Goal: Contribute content: Contribute content

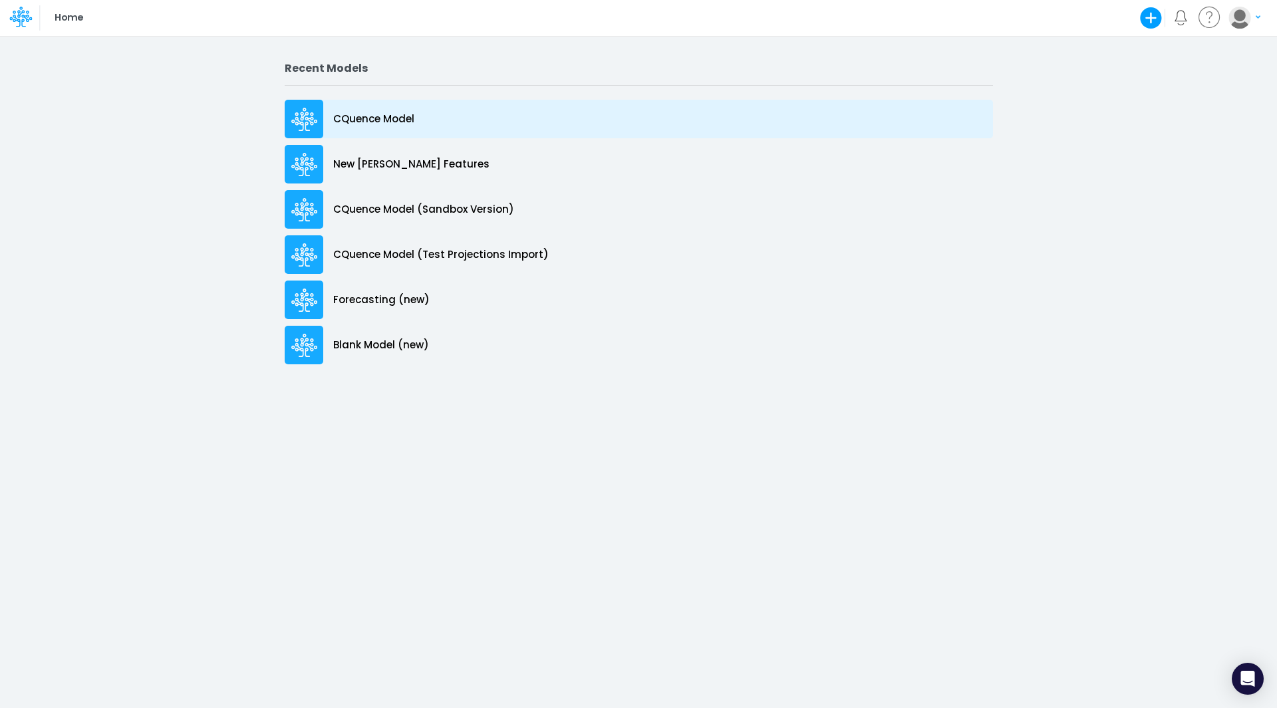
click at [357, 113] on p "CQuence Model" at bounding box center [373, 119] width 81 height 15
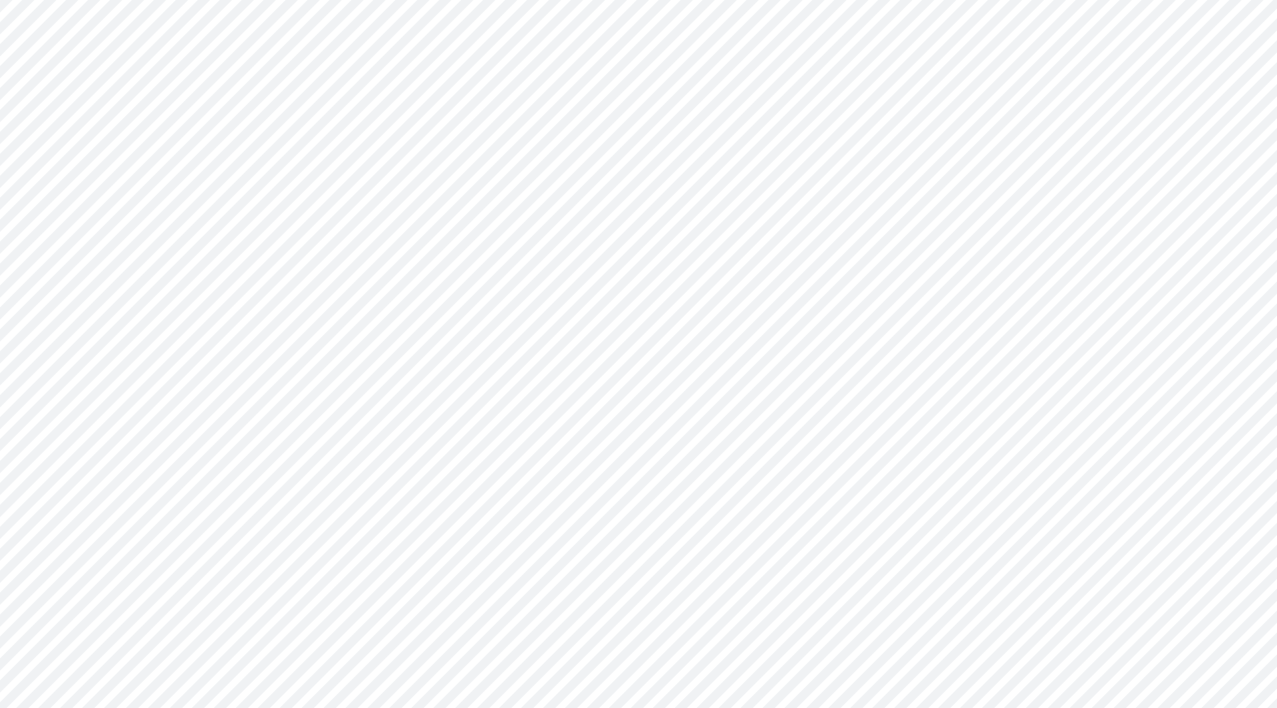
type input "Consolidated All by Month"
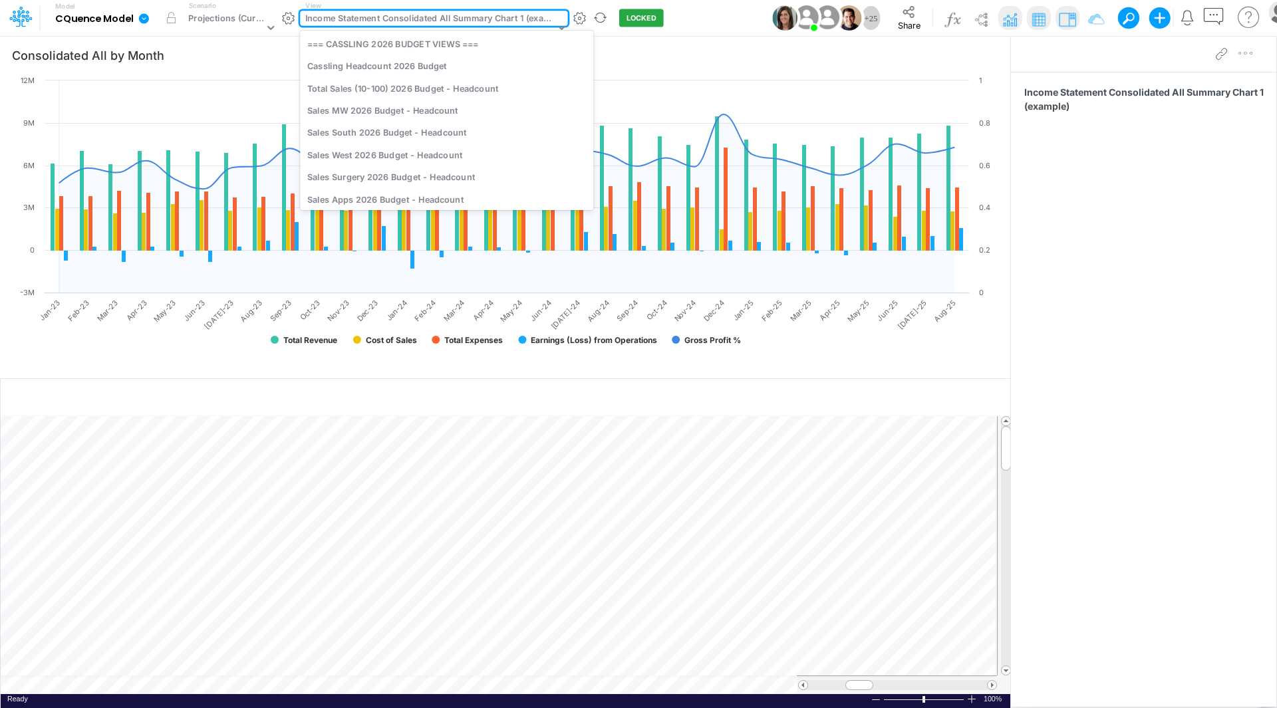
click at [433, 20] on div "Income Statement Consolidated All Summary Chart 1 (example)" at bounding box center [429, 19] width 249 height 15
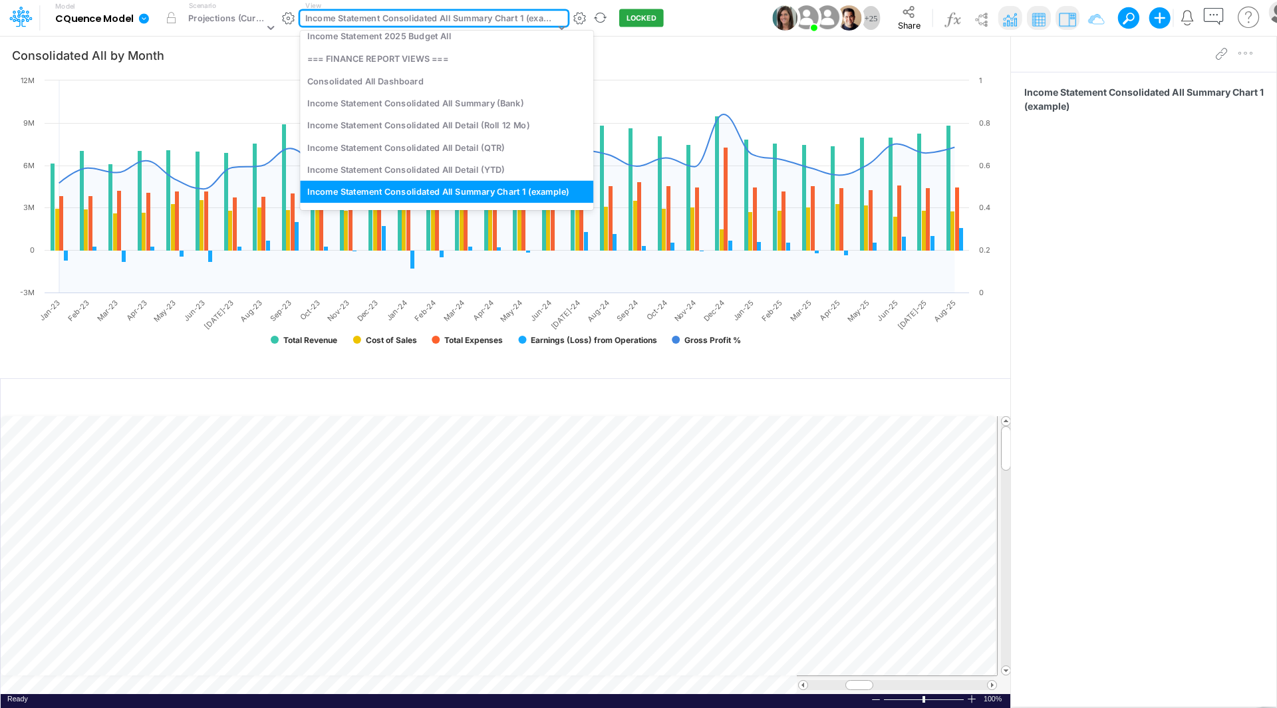
scroll to position [527, 0]
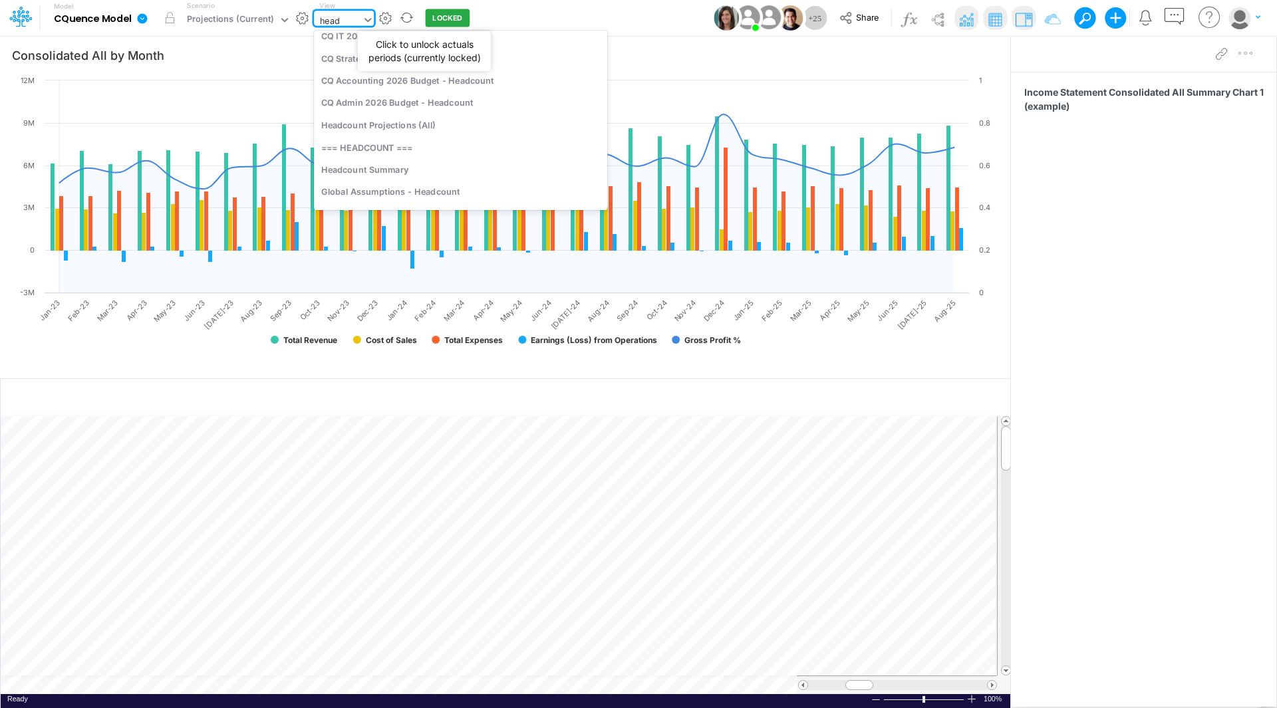
type input "headc"
click at [388, 166] on div "Headcount Summary" at bounding box center [460, 169] width 293 height 22
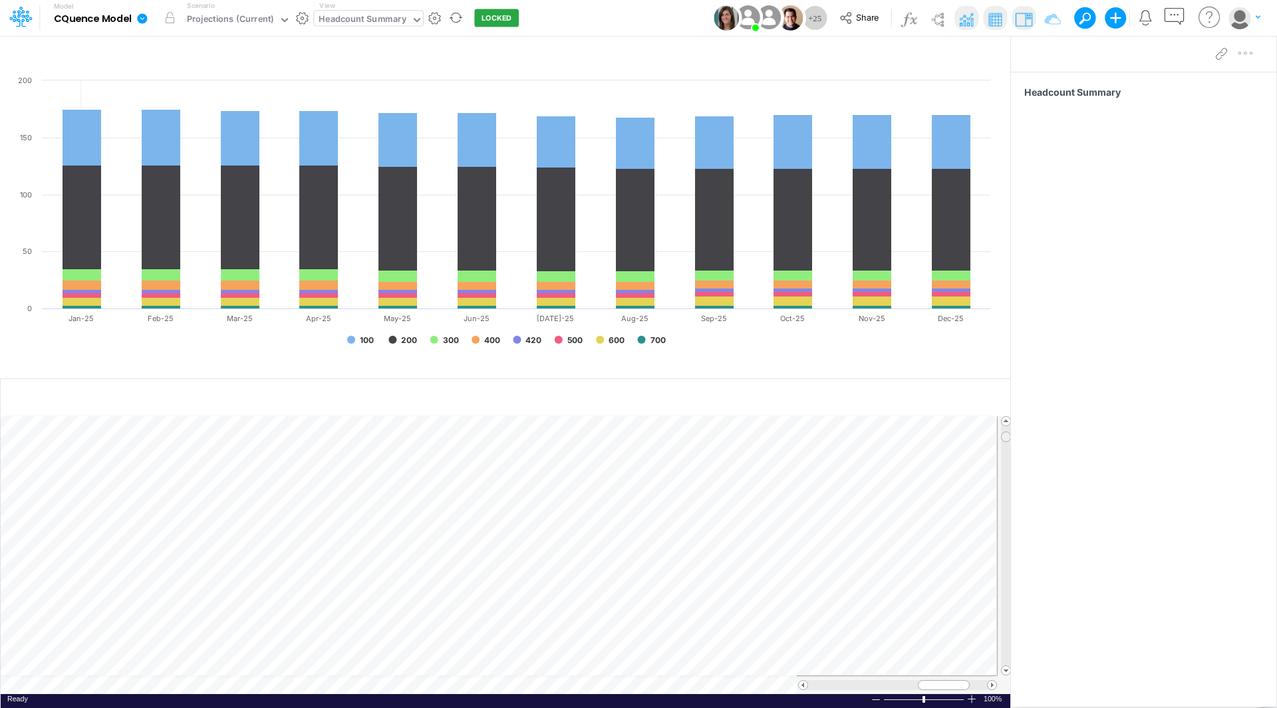
scroll to position [7, 0]
drag, startPoint x: 996, startPoint y: 494, endPoint x: 1020, endPoint y: 647, distance: 154.8
click at [1020, 647] on div "Insert node Component Variable Constant Group Addition Subtraction Multiplicati…" at bounding box center [638, 371] width 1277 height 673
click at [780, 686] on tr at bounding box center [499, 685] width 996 height 19
click at [992, 686] on span at bounding box center [992, 685] width 9 height 9
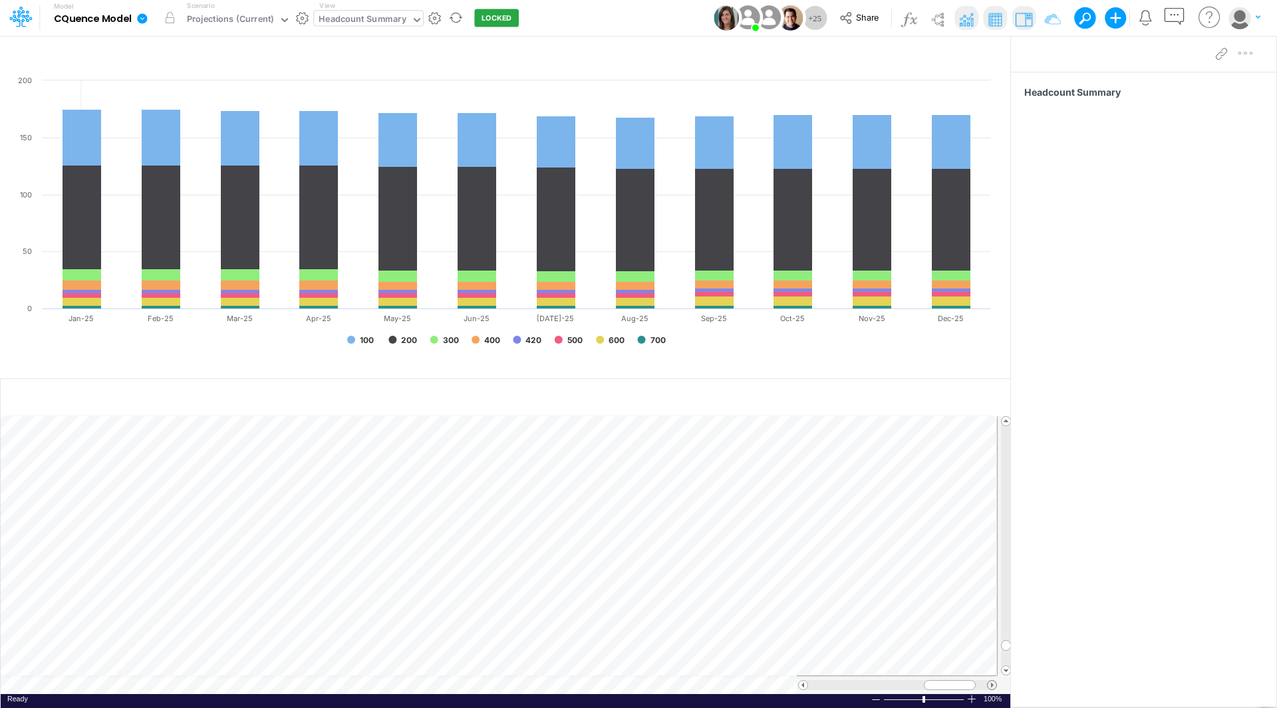
click at [992, 686] on span at bounding box center [992, 685] width 9 height 9
click at [804, 685] on span at bounding box center [803, 685] width 9 height 9
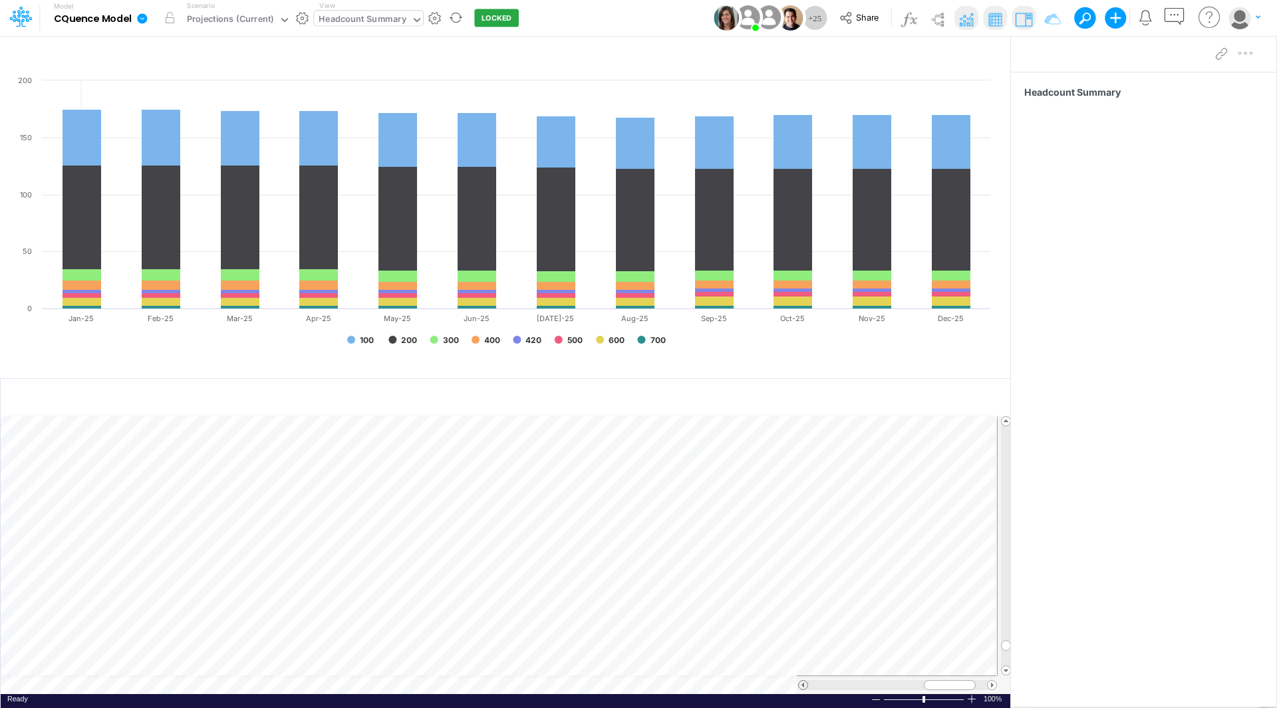
click at [804, 685] on span at bounding box center [803, 685] width 9 height 9
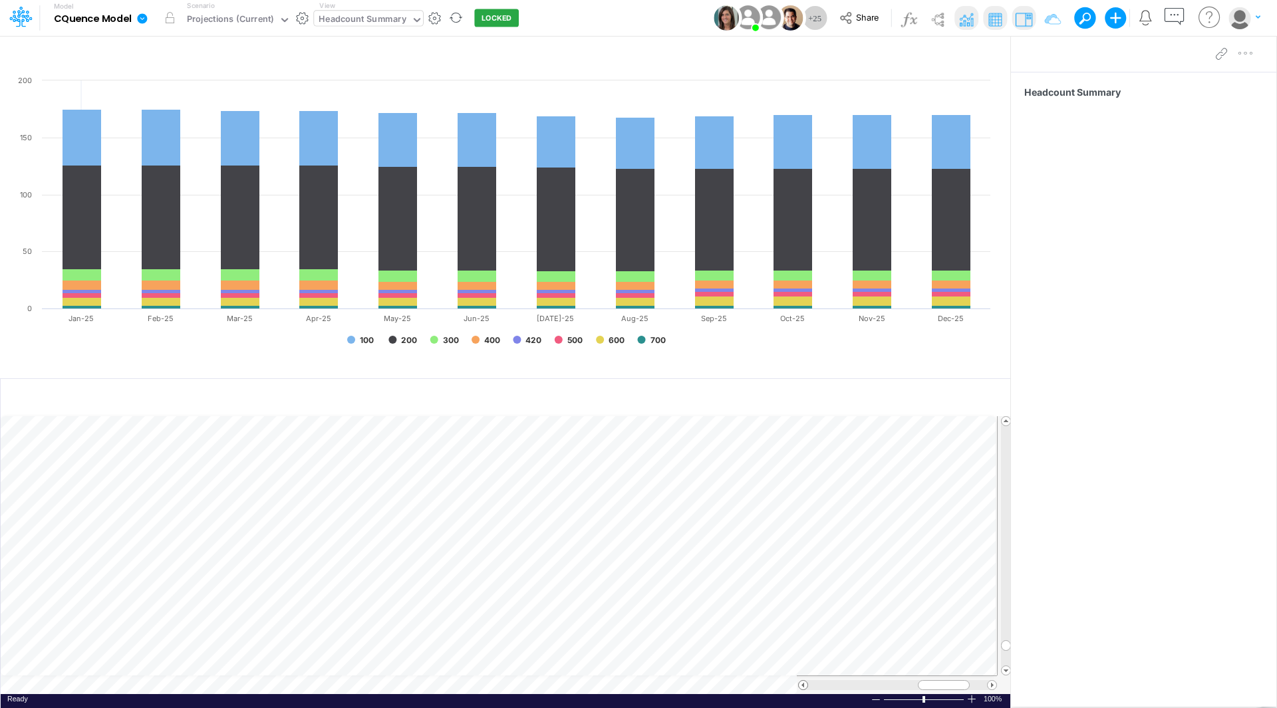
click at [804, 685] on span at bounding box center [803, 685] width 9 height 9
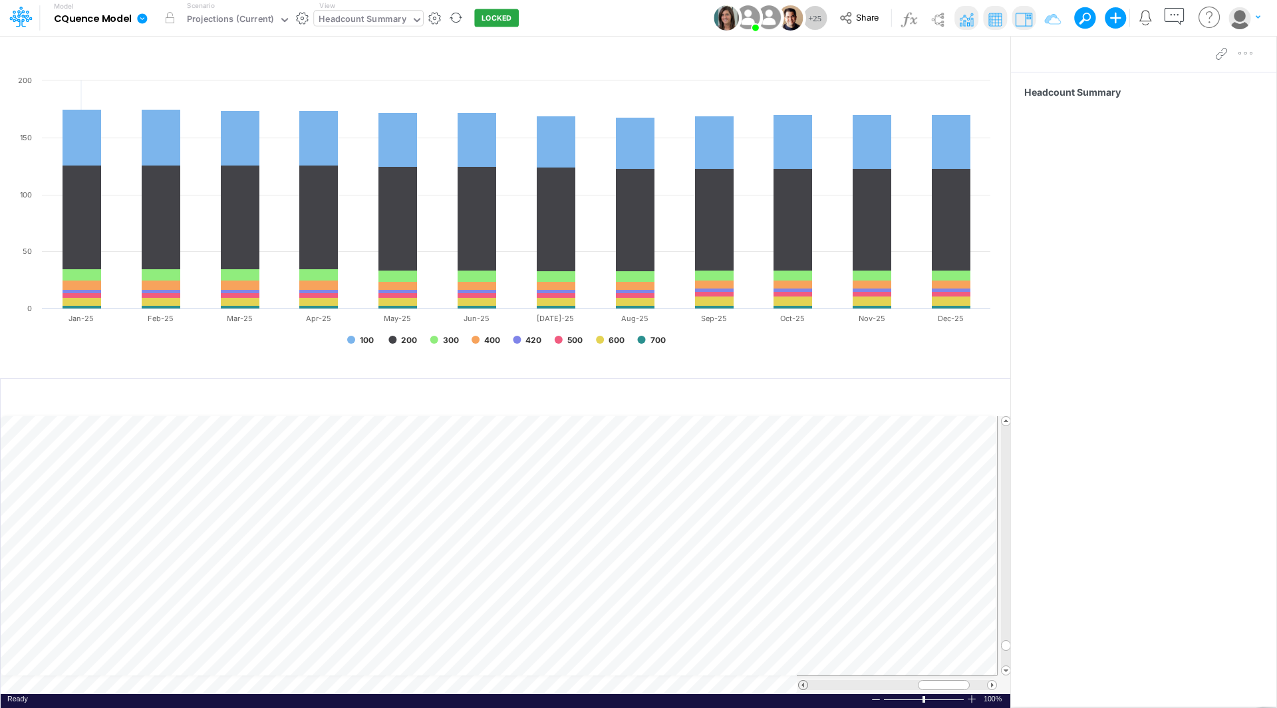
click at [804, 685] on span at bounding box center [803, 685] width 9 height 9
drag, startPoint x: 1008, startPoint y: 643, endPoint x: 1022, endPoint y: 419, distance: 224.6
click at [1022, 419] on div "Insert node Component Variable Constant Group Addition Subtraction Multiplicati…" at bounding box center [638, 371] width 1277 height 673
